Goal: Information Seeking & Learning: Learn about a topic

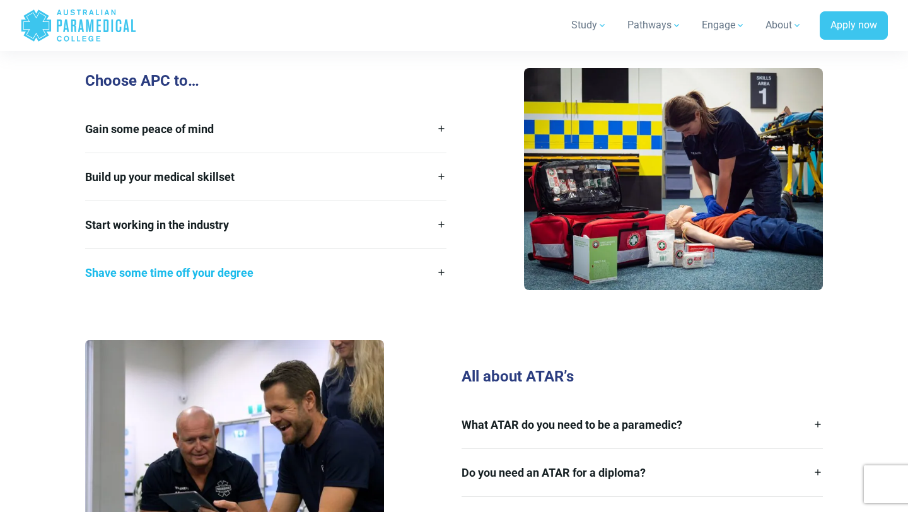
scroll to position [1828, 0]
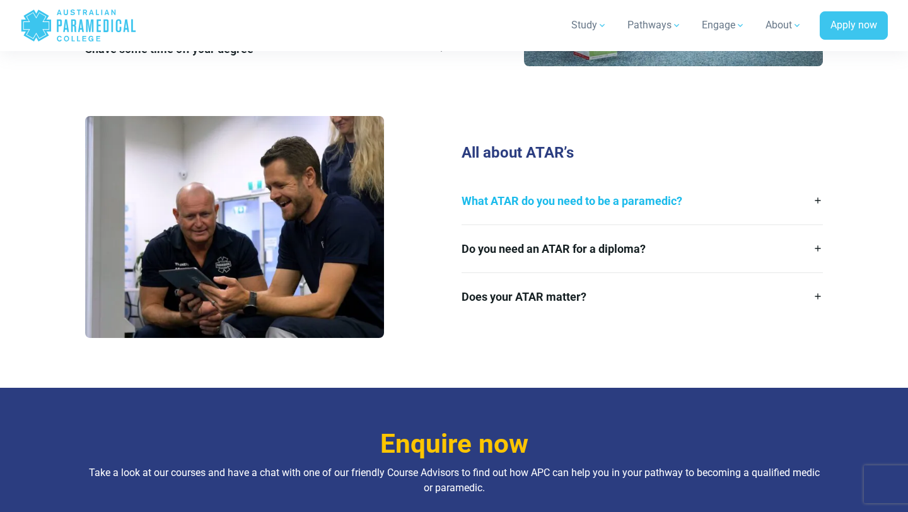
click at [605, 183] on link "What ATAR do you need to be a paramedic?" at bounding box center [641, 200] width 361 height 47
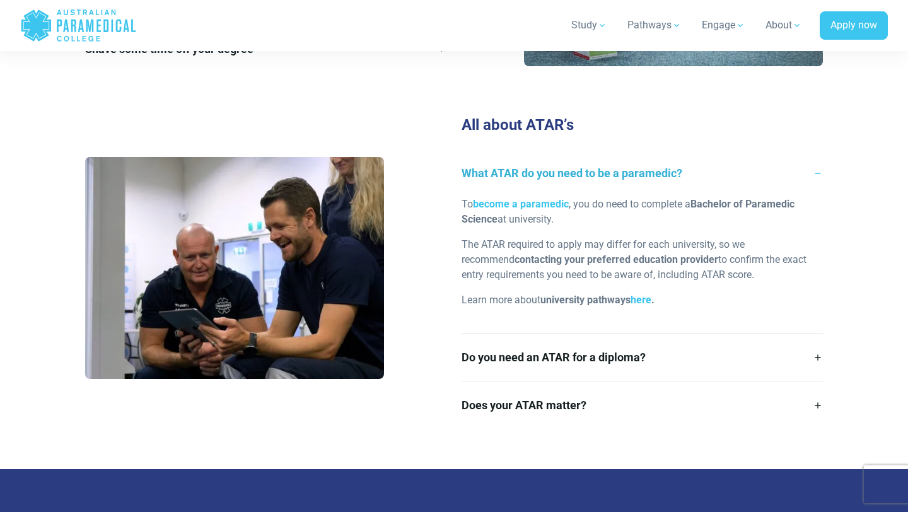
drag, startPoint x: 716, startPoint y: 186, endPoint x: 724, endPoint y: 204, distance: 19.5
click at [728, 204] on p "To become a paramedic , you do need to complete a Bachelor of Paramedic Science…" at bounding box center [641, 212] width 361 height 30
click at [690, 197] on p "To become a paramedic , you do need to complete a Bachelor of Paramedic Science…" at bounding box center [641, 212] width 361 height 30
drag, startPoint x: 692, startPoint y: 188, endPoint x: 494, endPoint y: 208, distance: 199.0
click at [494, 208] on p "To become a paramedic , you do need to complete a Bachelor of Paramedic Science…" at bounding box center [641, 212] width 361 height 30
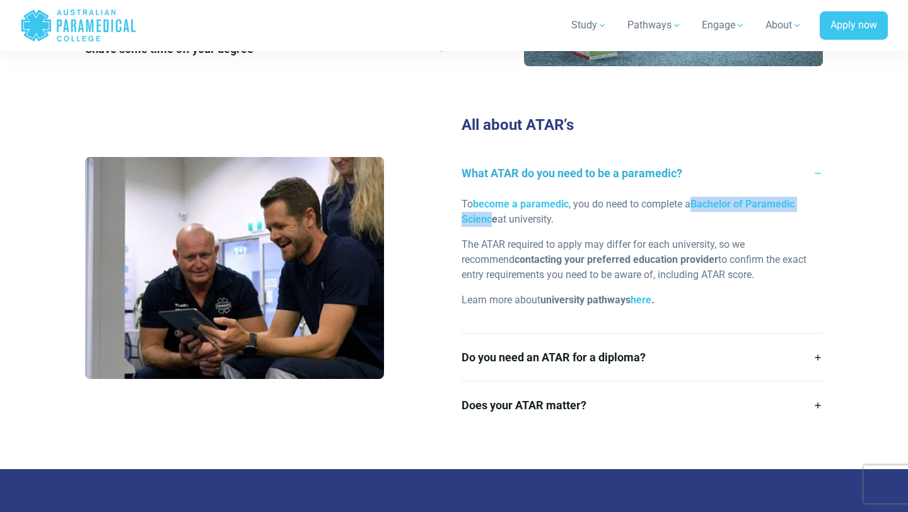
copy p "Bachelor of Paramedic Scienc"
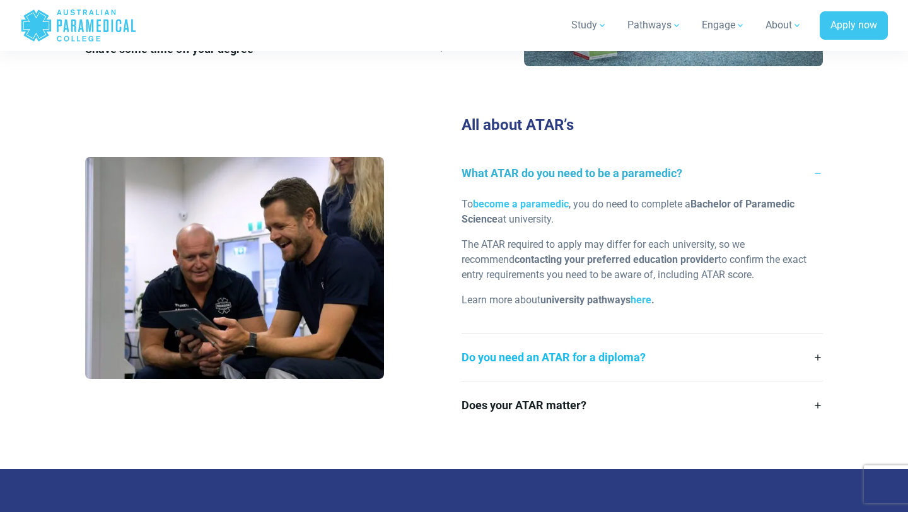
click at [614, 347] on link "Do you need an ATAR for a diploma?" at bounding box center [641, 357] width 361 height 47
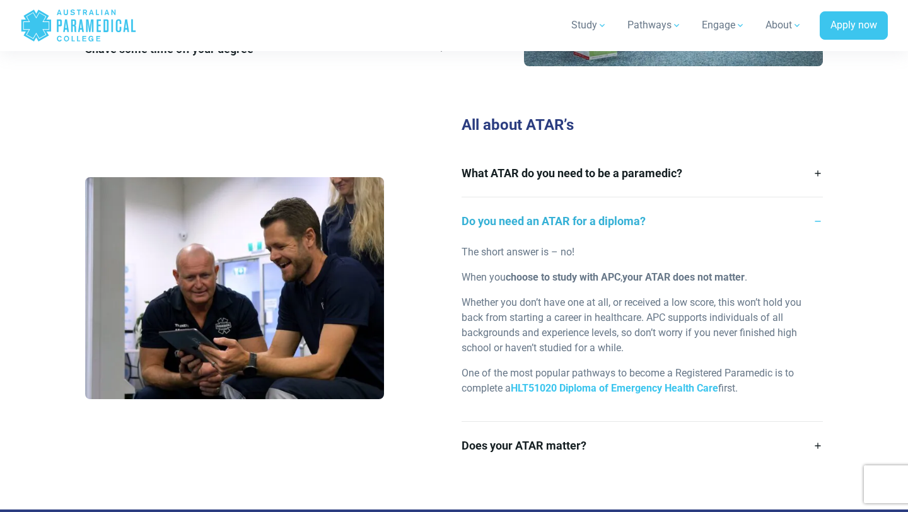
click at [615, 209] on link "Do you need an ATAR for a diploma?" at bounding box center [641, 220] width 361 height 47
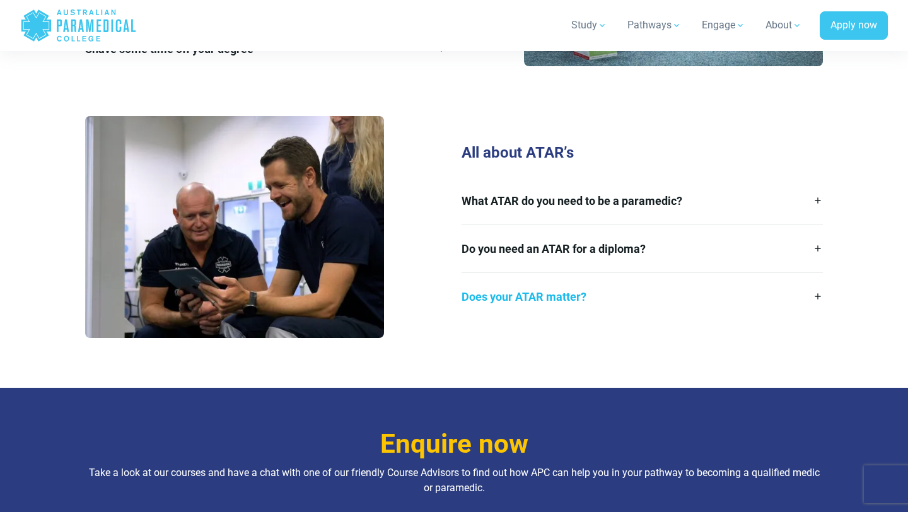
click at [584, 273] on link "Does your ATAR matter?" at bounding box center [641, 296] width 361 height 47
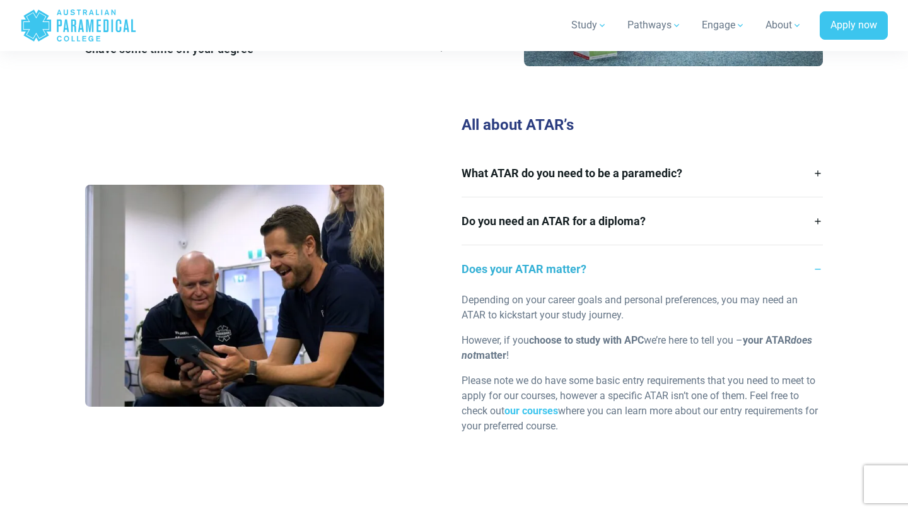
click at [577, 245] on link "Does your ATAR matter?" at bounding box center [641, 268] width 361 height 47
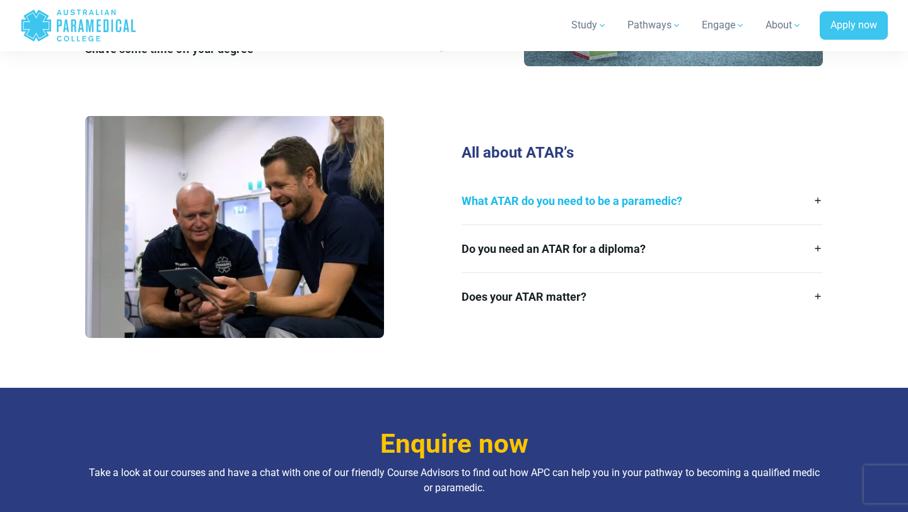
click at [623, 197] on link "What ATAR do you need to be a paramedic?" at bounding box center [641, 200] width 361 height 47
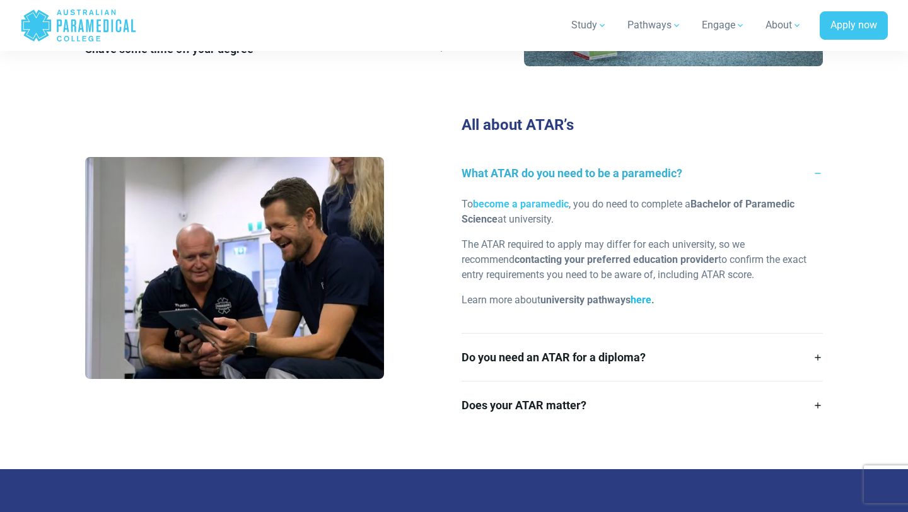
click at [646, 294] on link "here" at bounding box center [640, 300] width 21 height 12
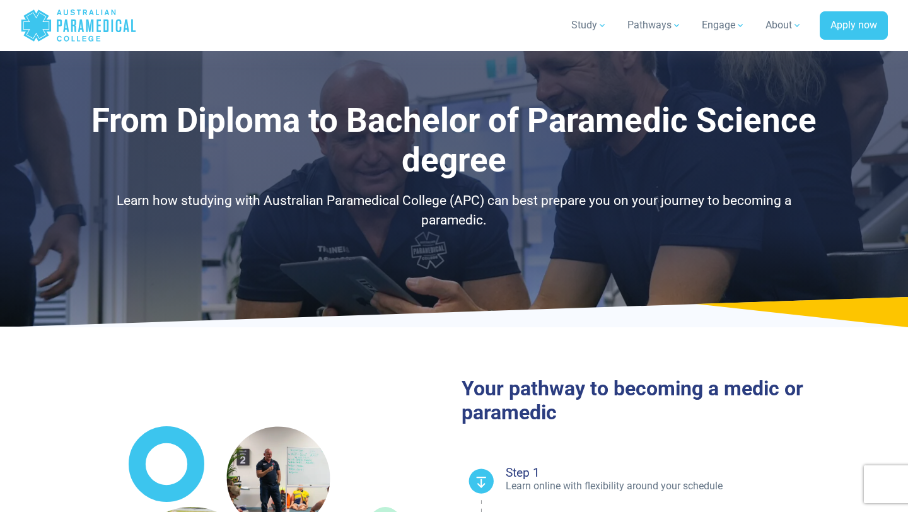
select select "**********"
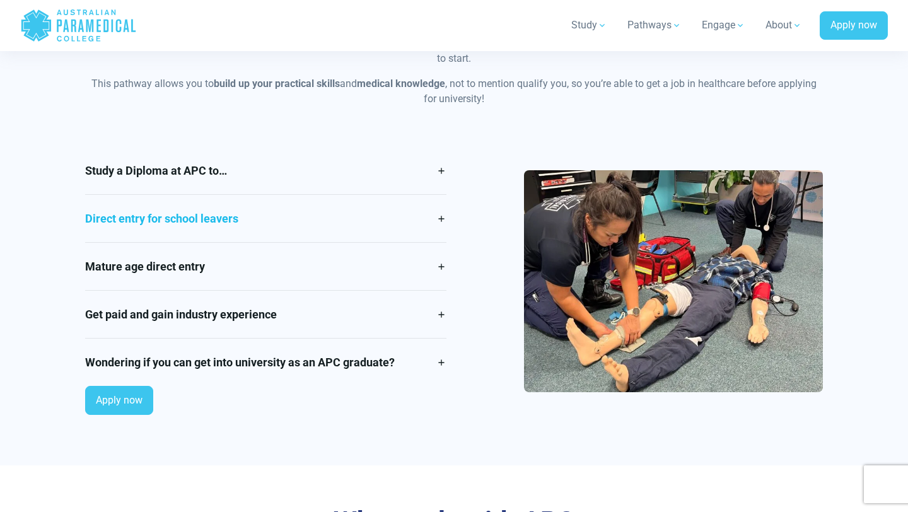
click at [309, 223] on link "Direct entry for school leavers" at bounding box center [265, 218] width 361 height 47
